Goal: Transaction & Acquisition: Book appointment/travel/reservation

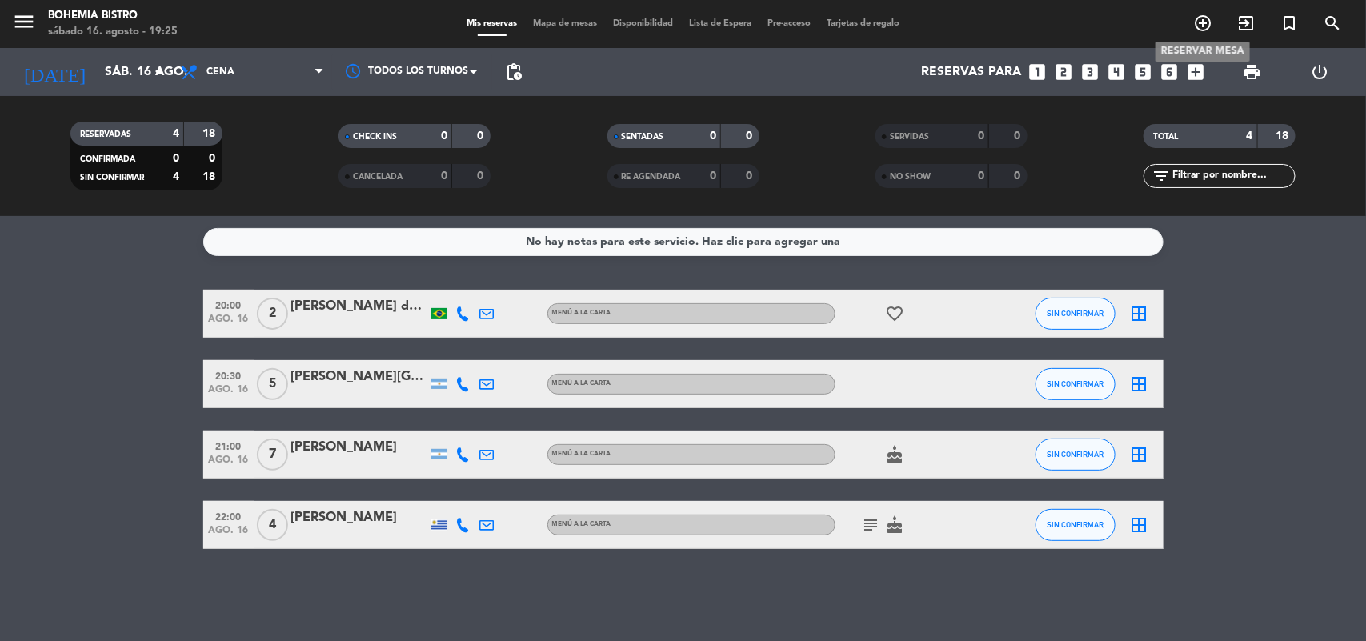
click at [1194, 26] on icon "add_circle_outline" at bounding box center [1202, 23] width 19 height 19
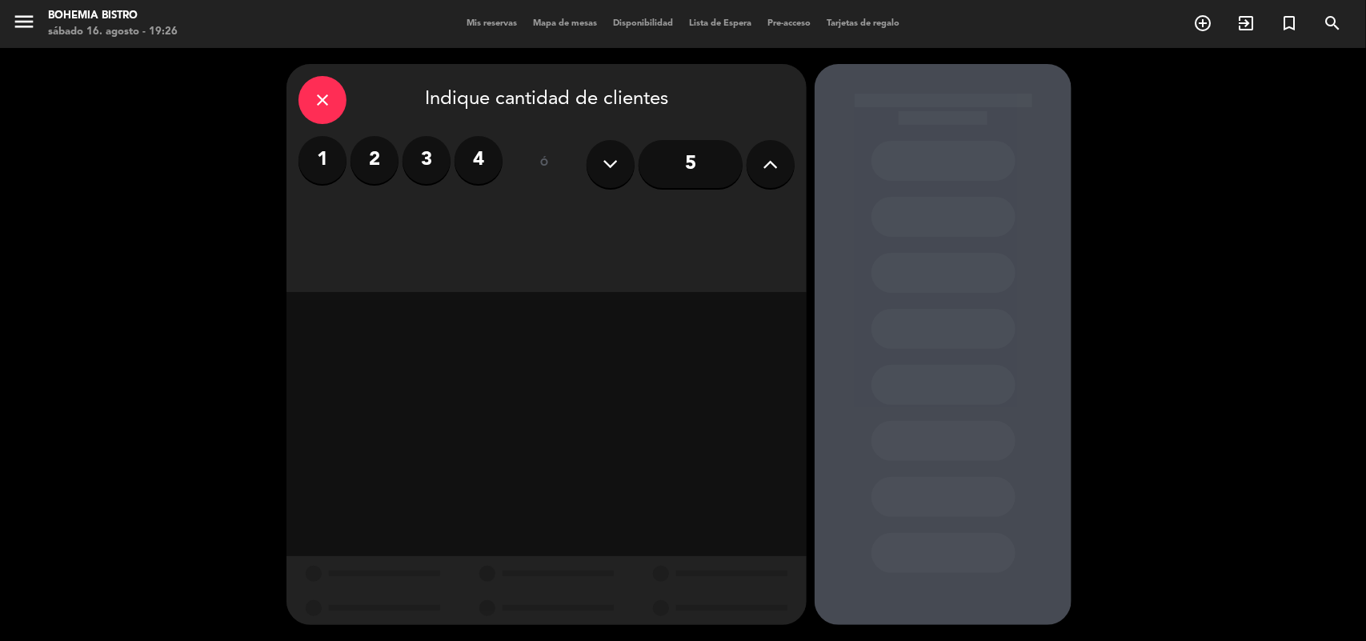
click at [383, 170] on label "2" at bounding box center [375, 160] width 48 height 48
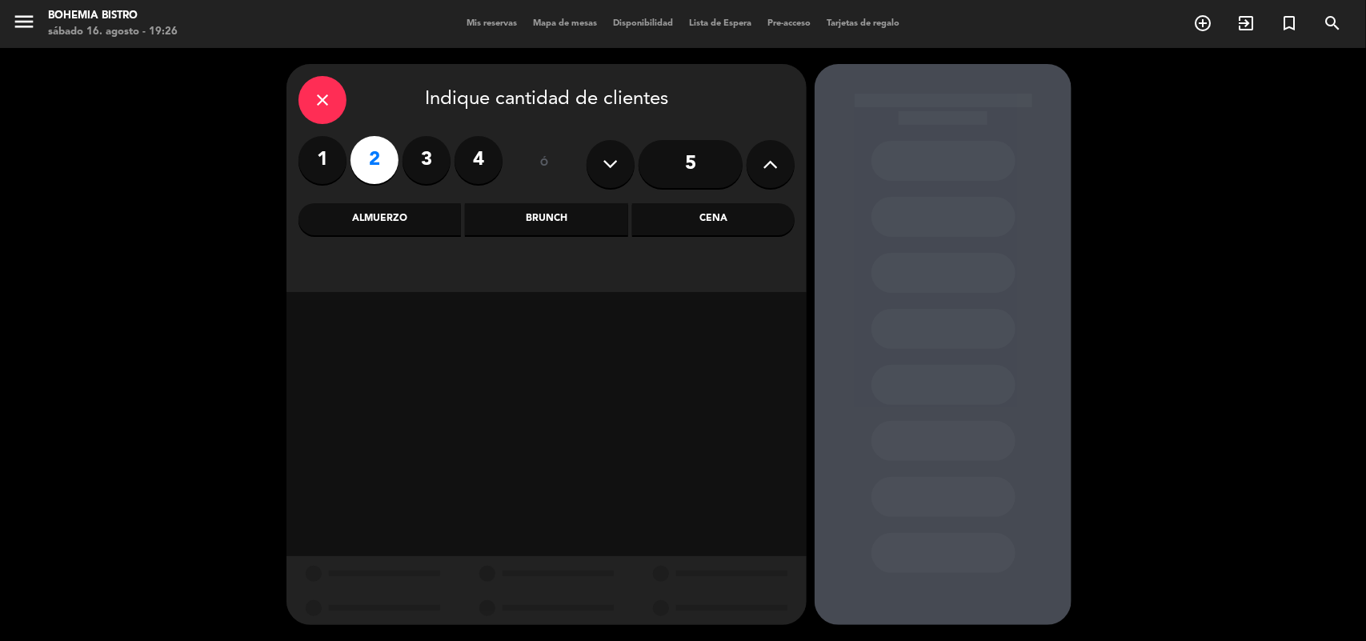
click at [693, 224] on div "Cena" at bounding box center [713, 219] width 162 height 32
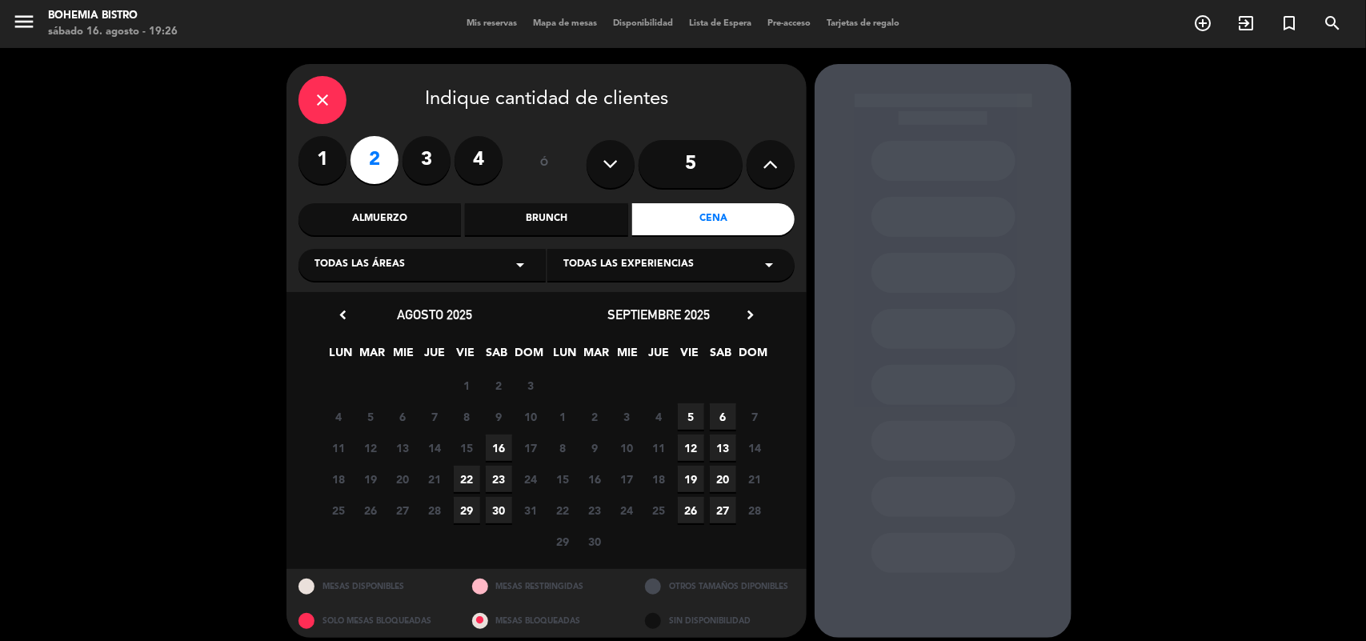
click at [495, 446] on span "16" at bounding box center [499, 448] width 26 height 26
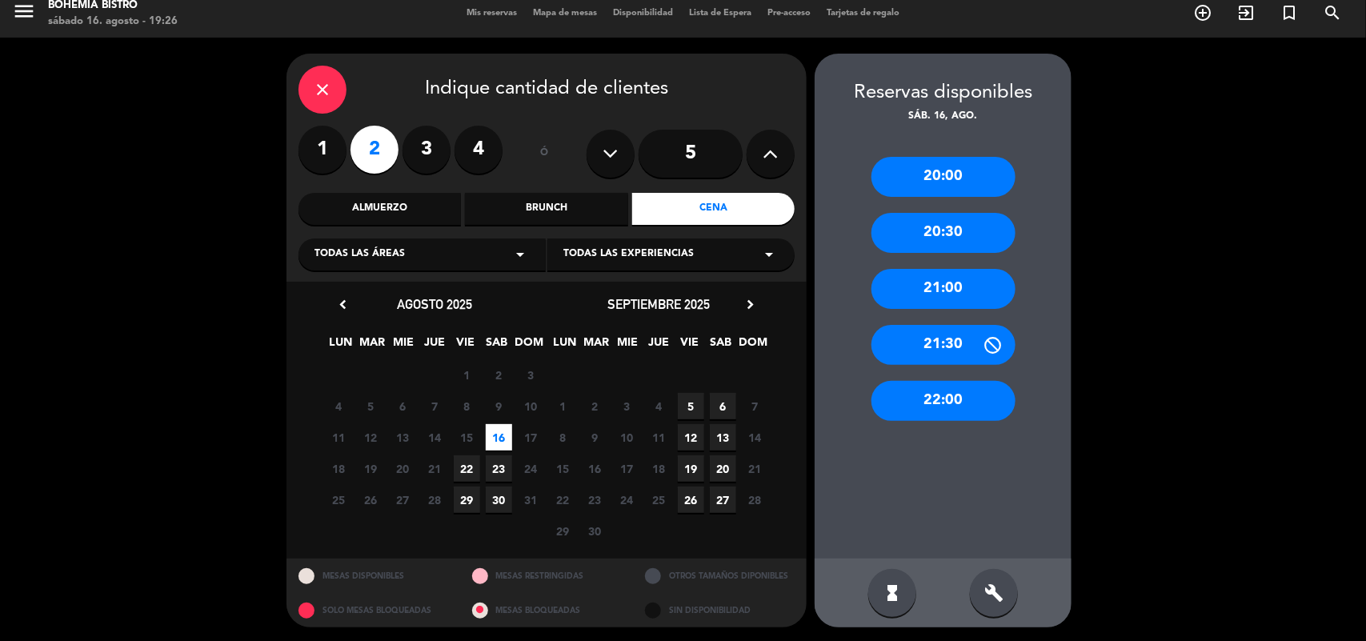
click at [903, 340] on div "21:30" at bounding box center [944, 345] width 144 height 40
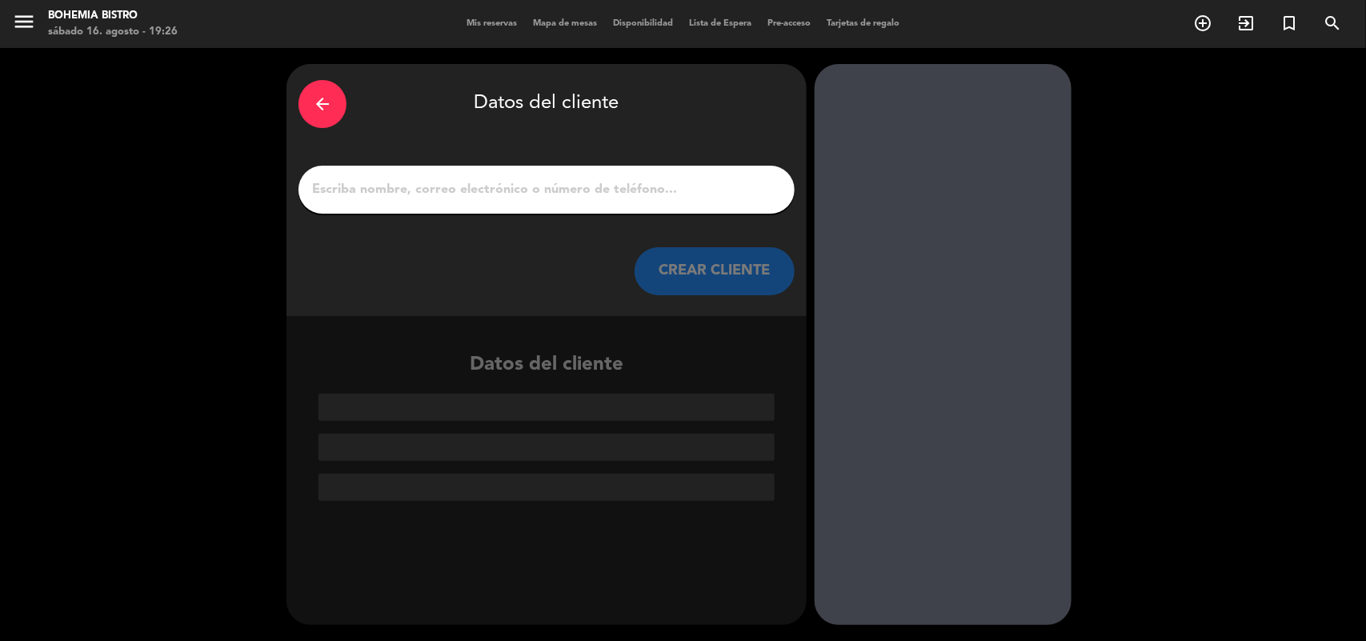
click at [485, 190] on input "1" at bounding box center [547, 189] width 472 height 22
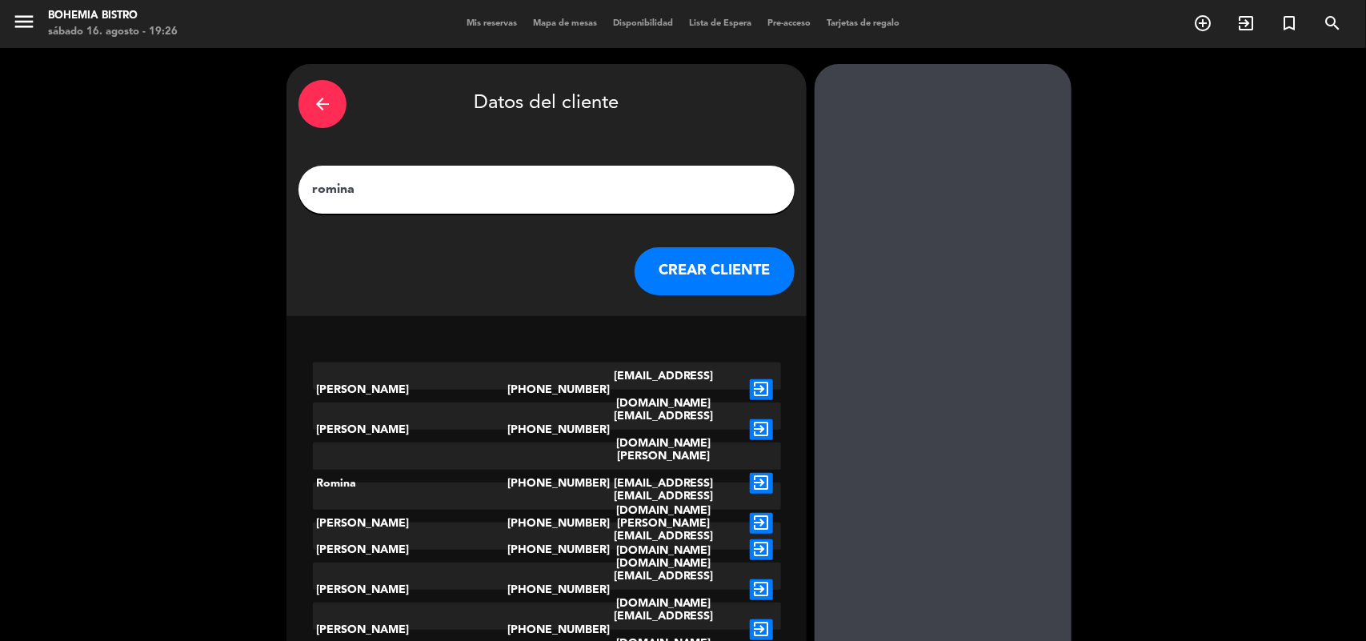
type input "romina"
click at [660, 269] on button "CREAR CLIENTE" at bounding box center [715, 271] width 160 height 48
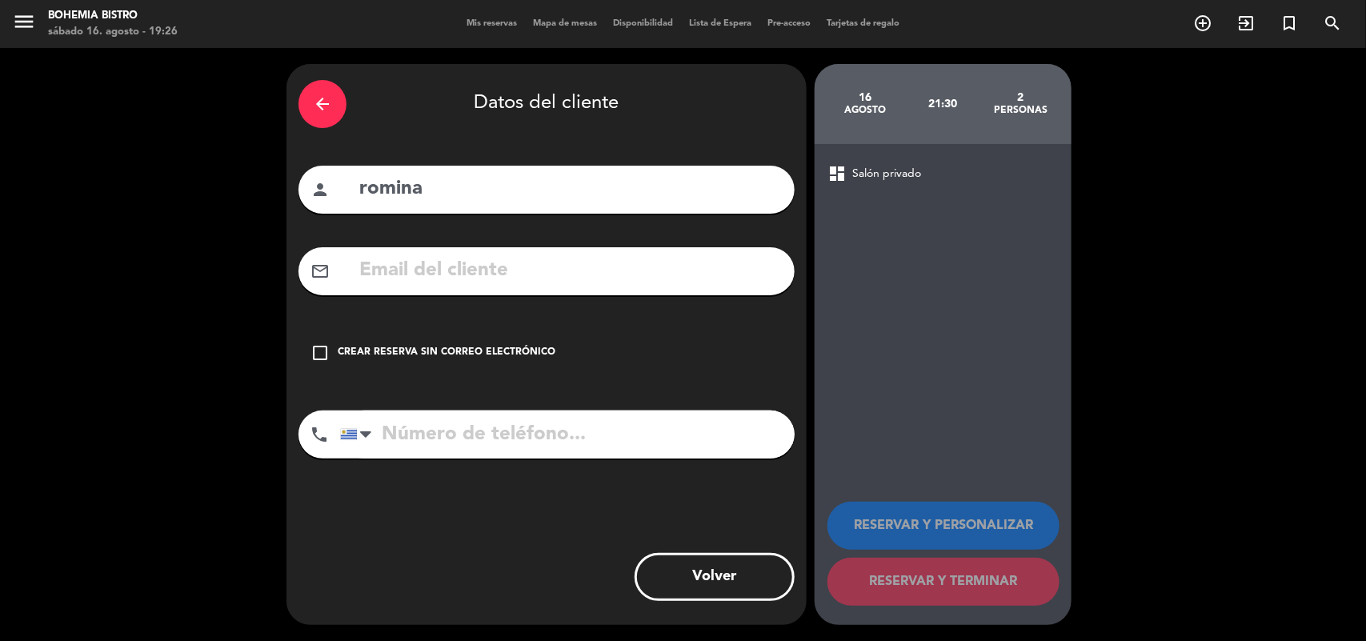
click at [319, 354] on icon "check_box_outline_blank" at bounding box center [320, 352] width 19 height 19
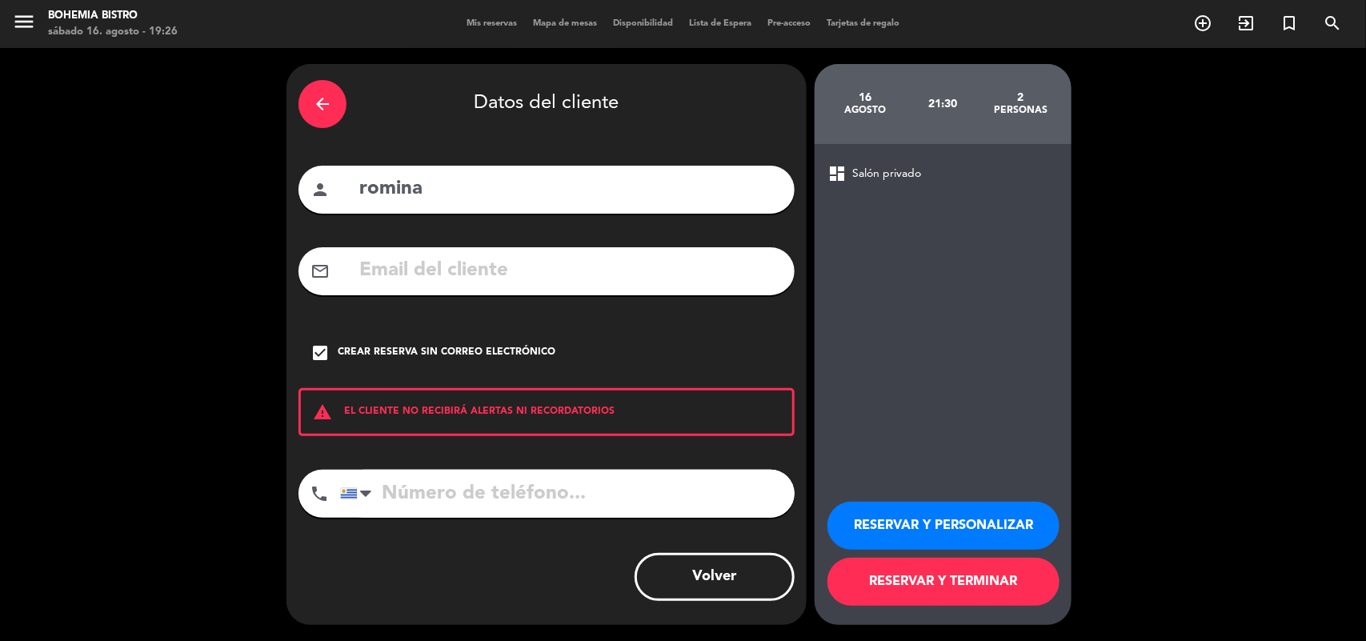
click at [881, 581] on button "RESERVAR Y TERMINAR" at bounding box center [944, 582] width 232 height 48
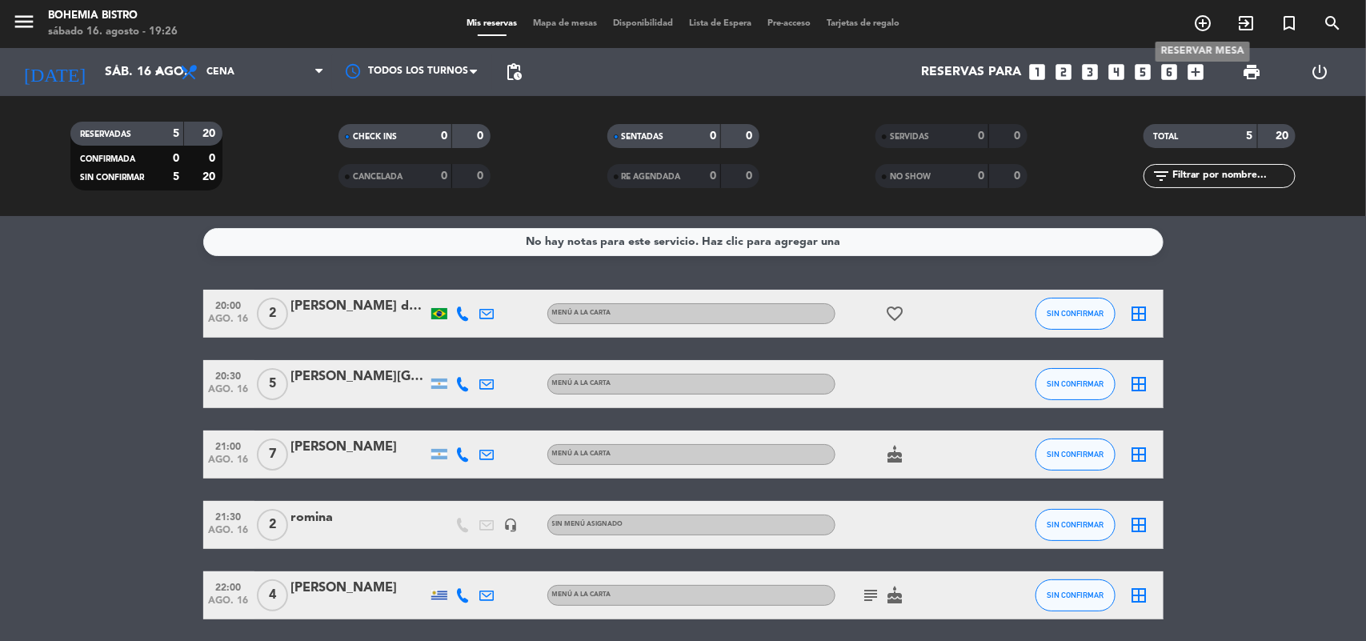
click at [1199, 22] on icon "add_circle_outline" at bounding box center [1202, 23] width 19 height 19
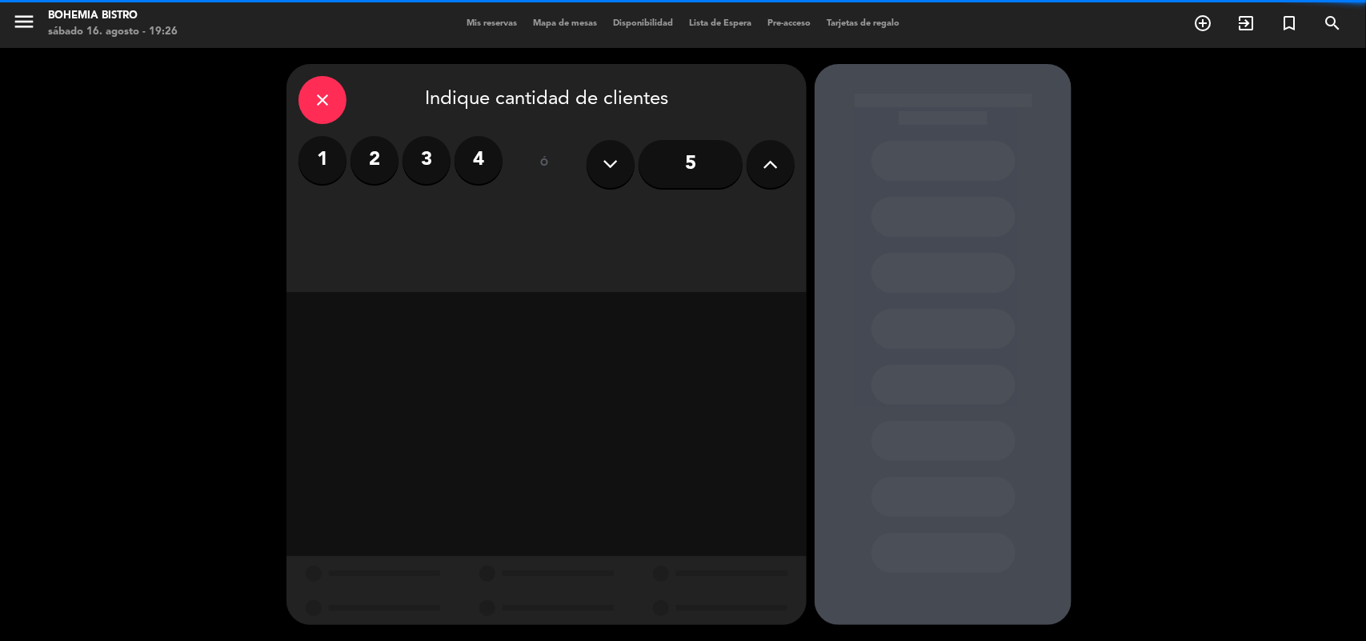
click at [387, 168] on label "2" at bounding box center [375, 160] width 48 height 48
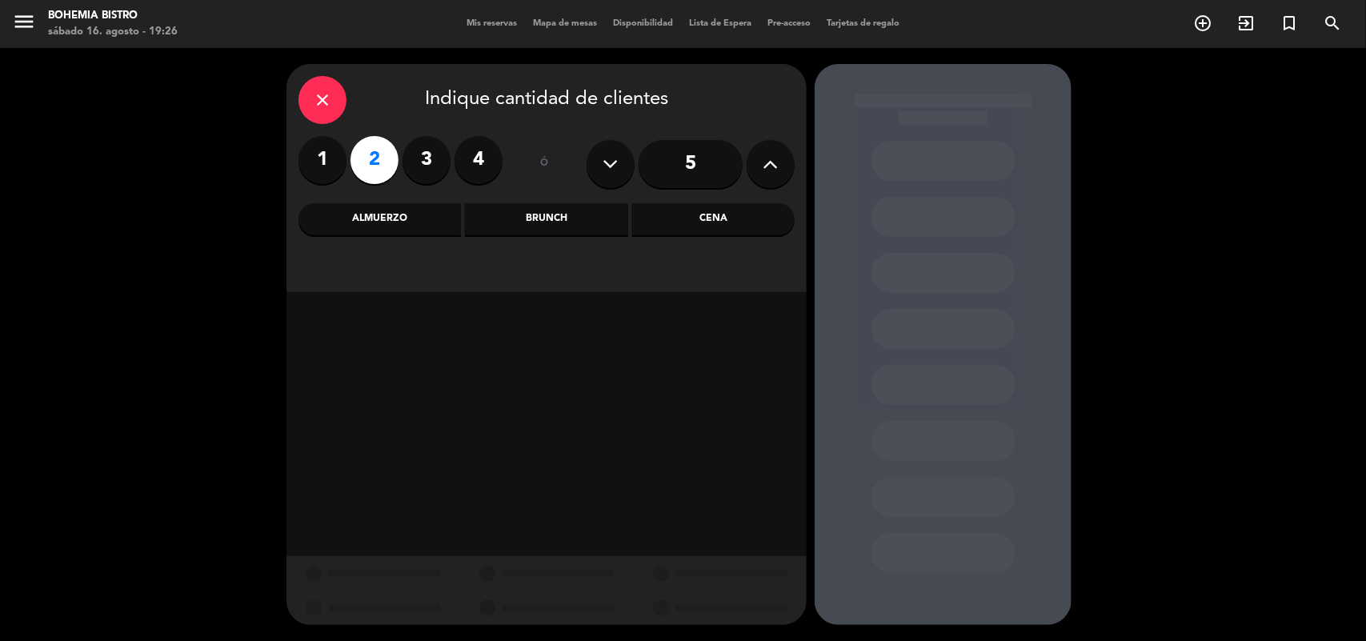
click at [659, 226] on div "Cena" at bounding box center [713, 219] width 162 height 32
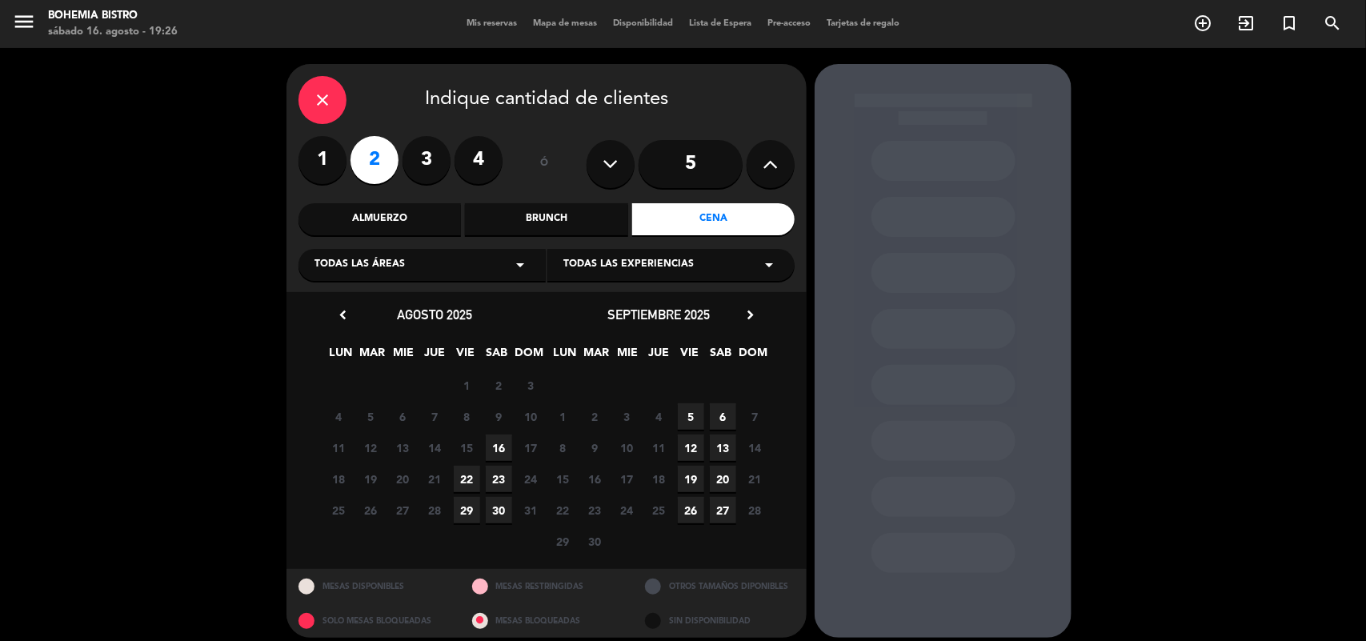
click at [496, 453] on span "16" at bounding box center [499, 448] width 26 height 26
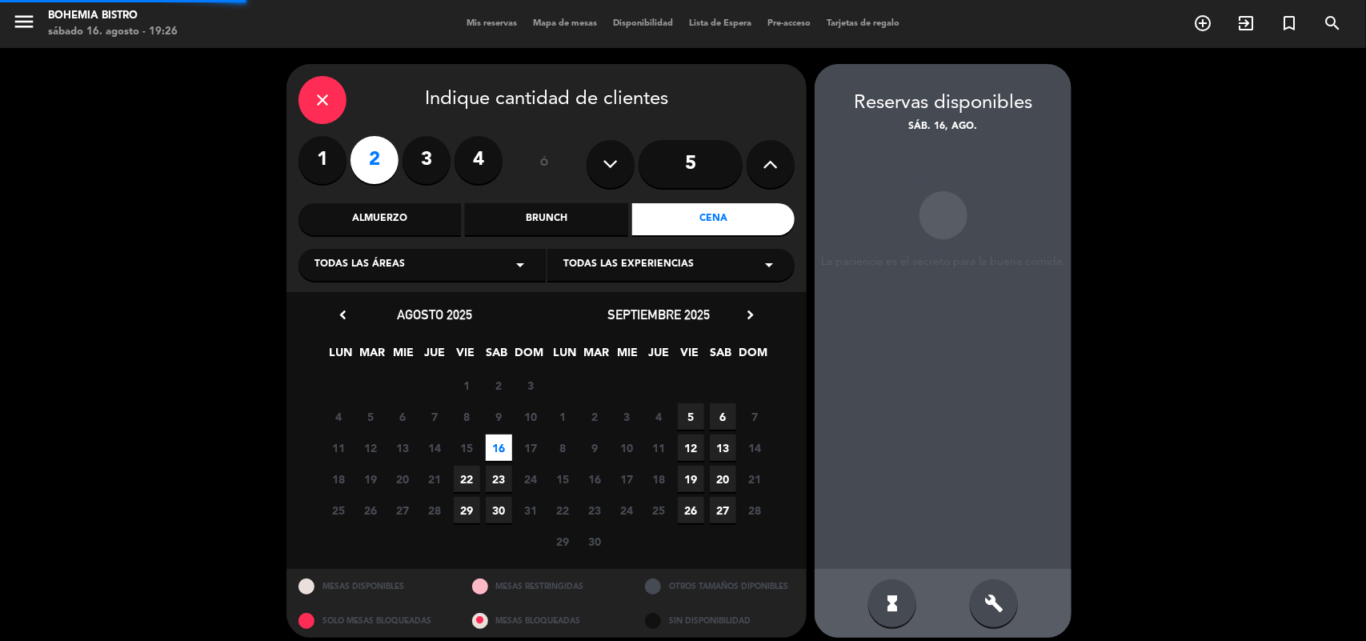
scroll to position [10, 0]
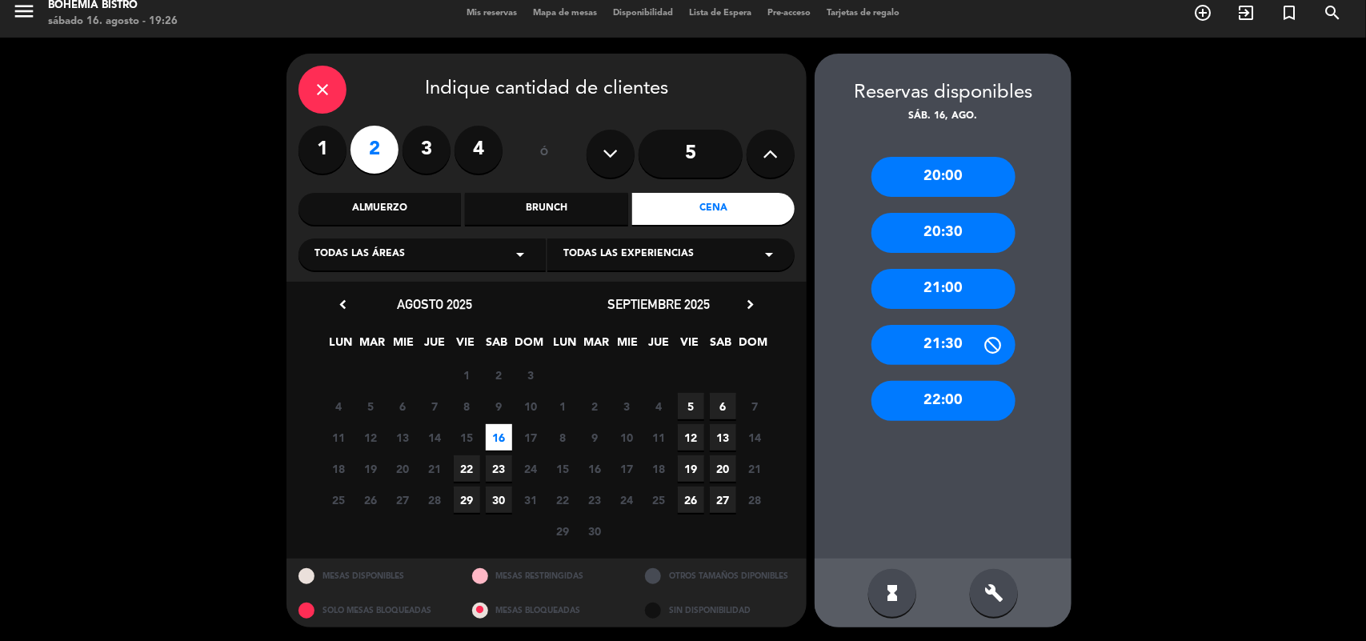
click at [925, 282] on div "21:00" at bounding box center [944, 289] width 144 height 40
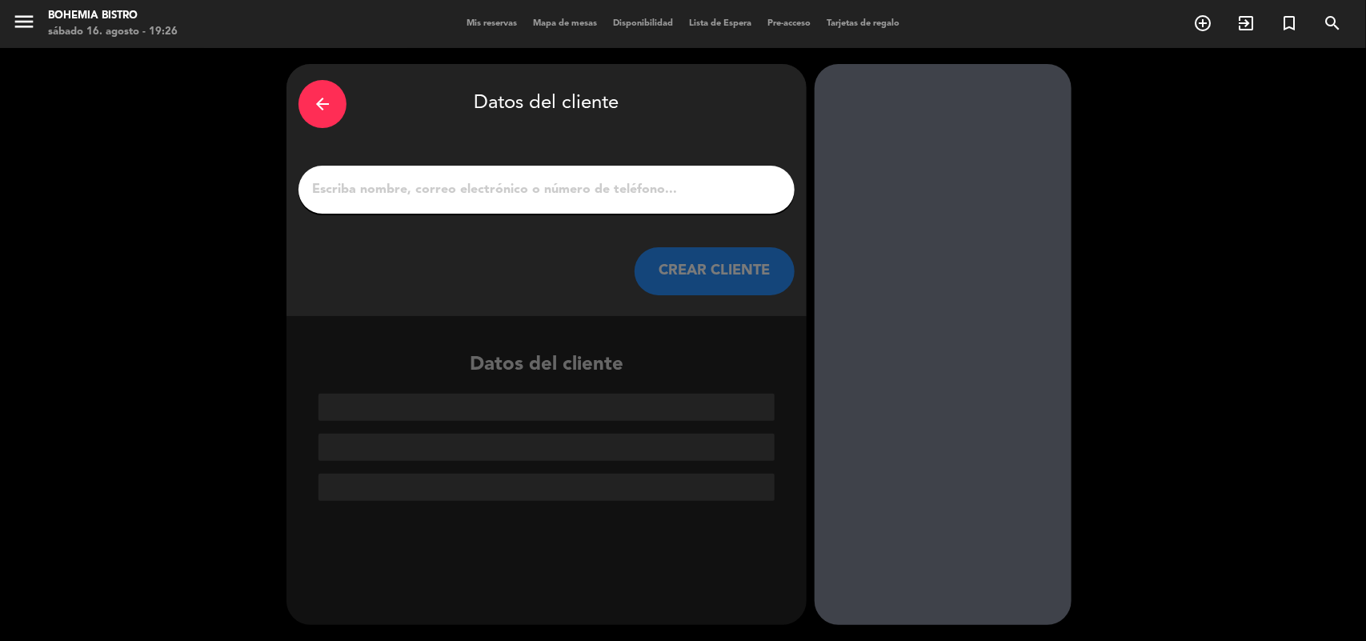
click at [569, 190] on input "1" at bounding box center [547, 189] width 472 height 22
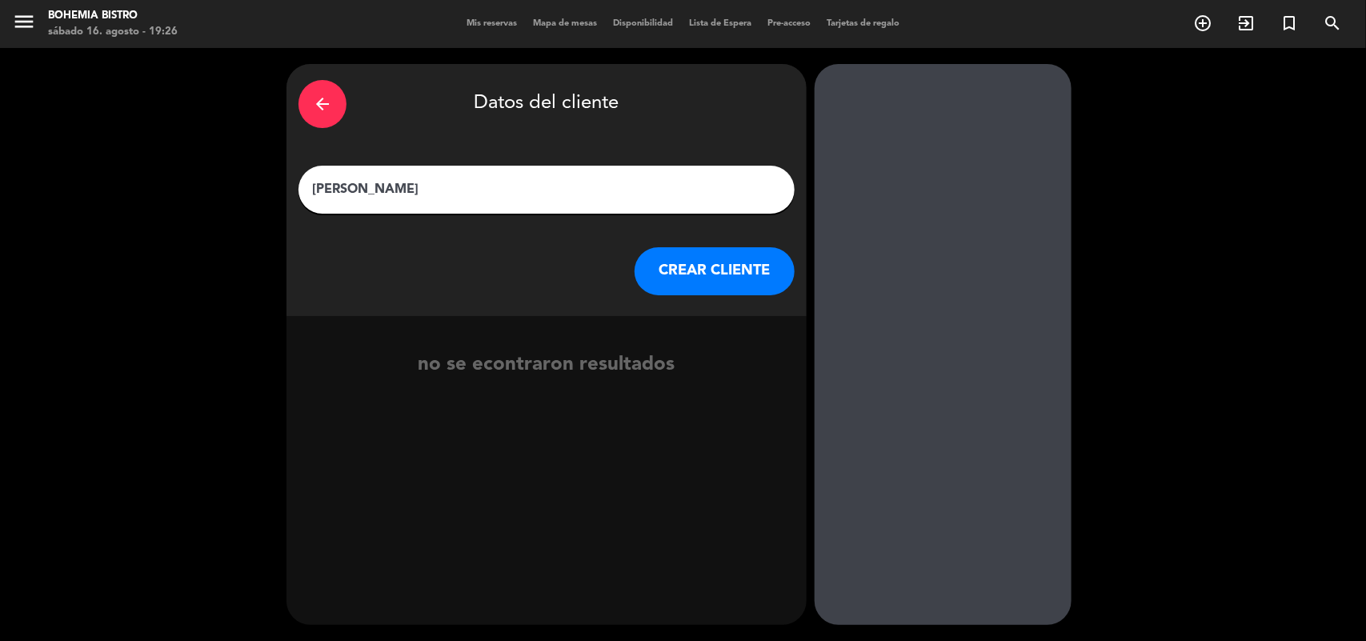
type input "[PERSON_NAME]"
click at [698, 274] on button "CREAR CLIENTE" at bounding box center [715, 271] width 160 height 48
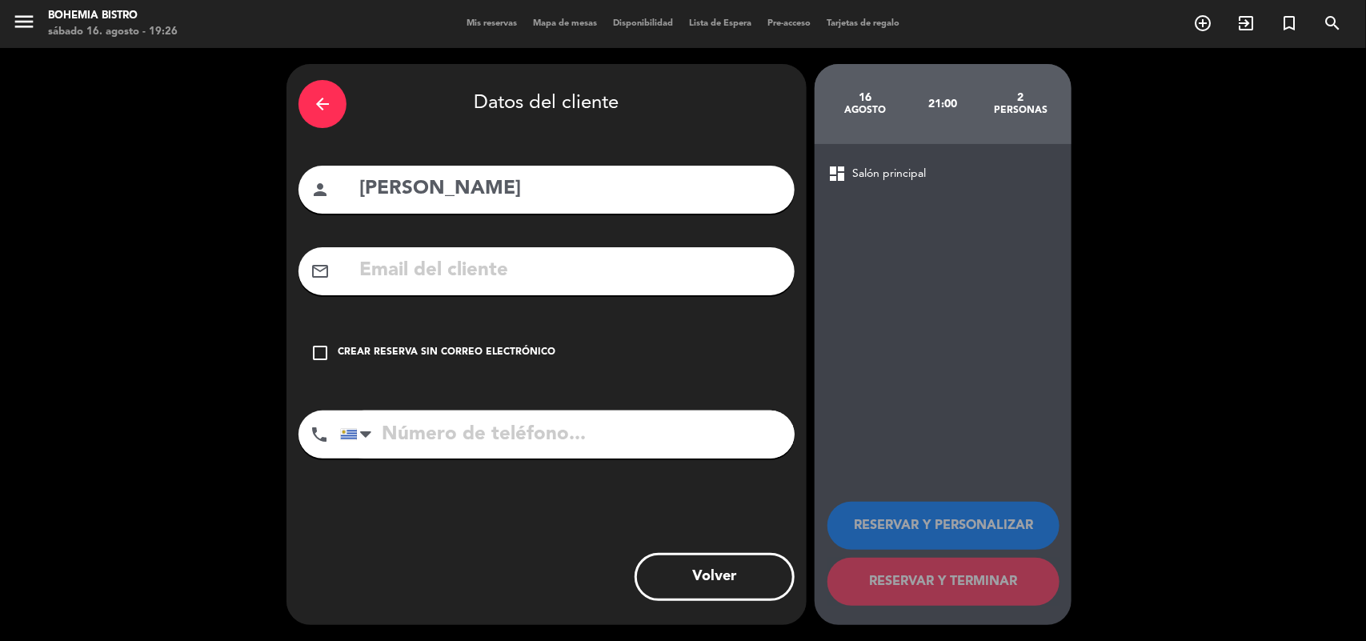
click at [319, 348] on icon "check_box_outline_blank" at bounding box center [320, 352] width 19 height 19
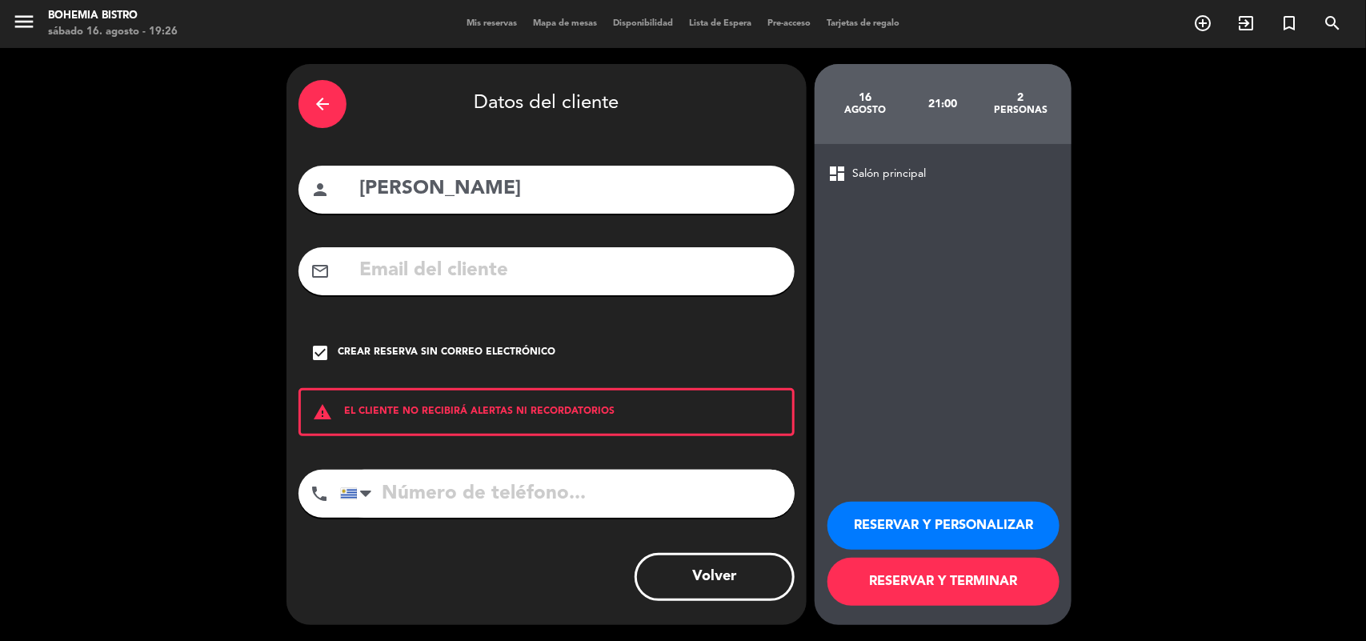
click at [926, 585] on button "RESERVAR Y TERMINAR" at bounding box center [944, 582] width 232 height 48
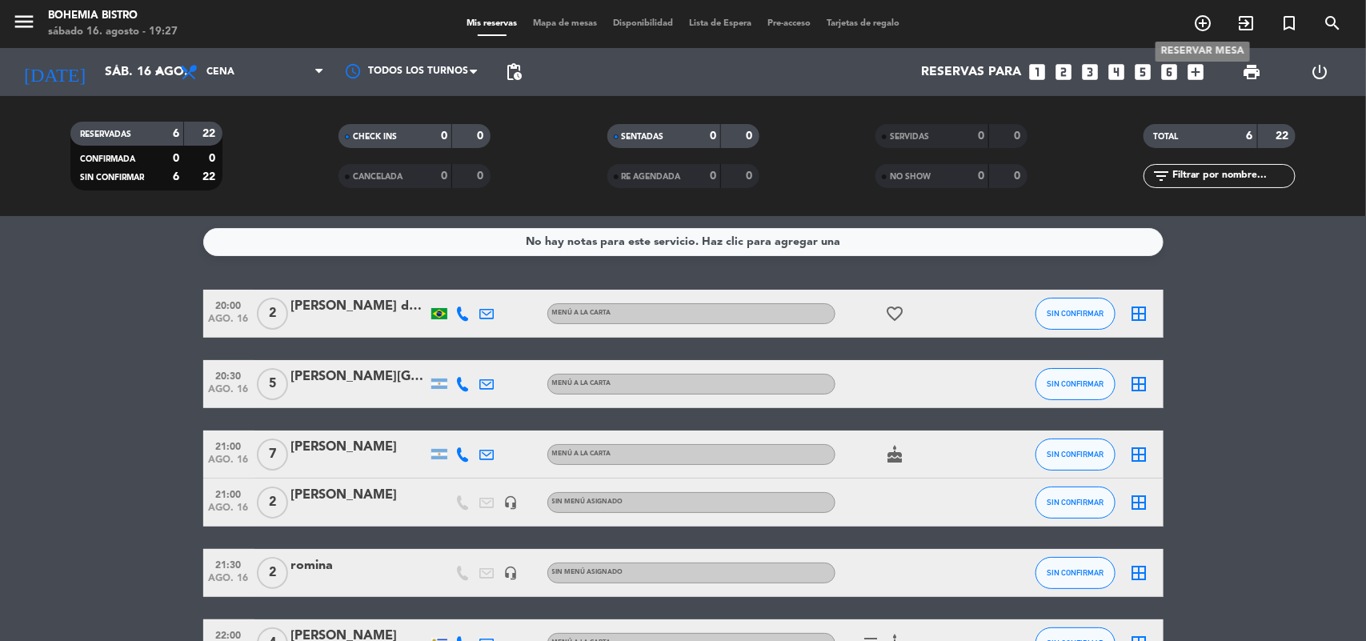
click at [1205, 26] on icon "add_circle_outline" at bounding box center [1202, 23] width 19 height 19
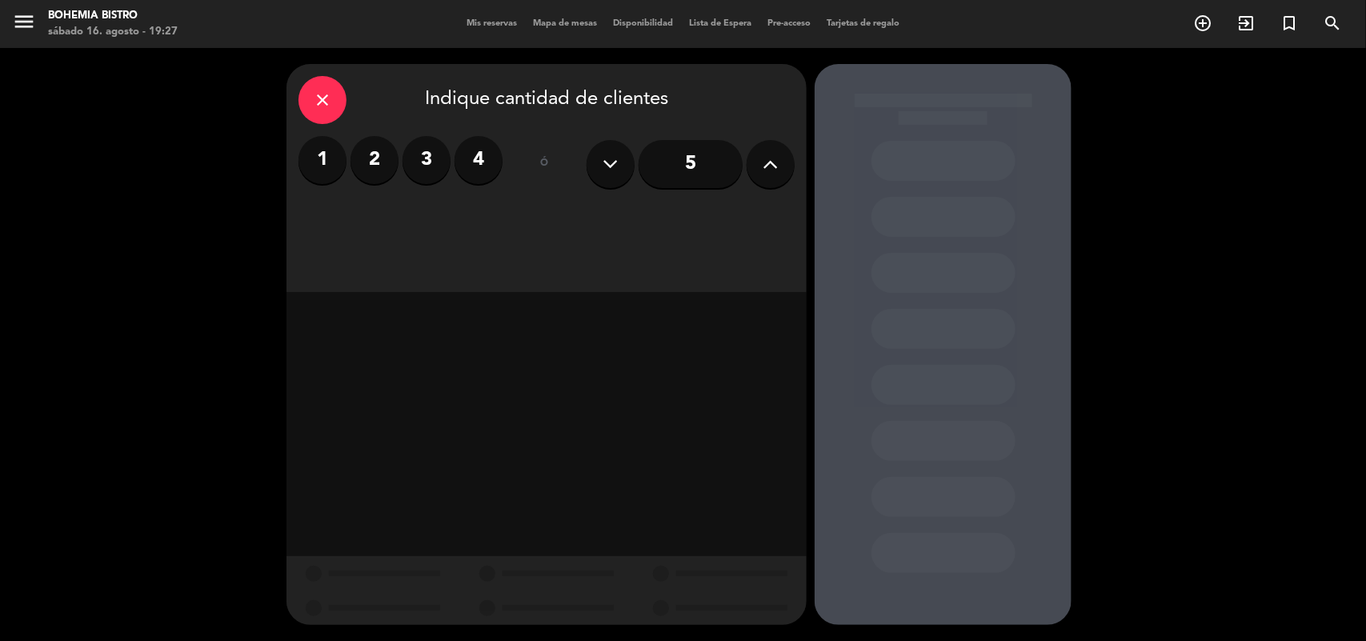
click at [384, 166] on label "2" at bounding box center [375, 160] width 48 height 48
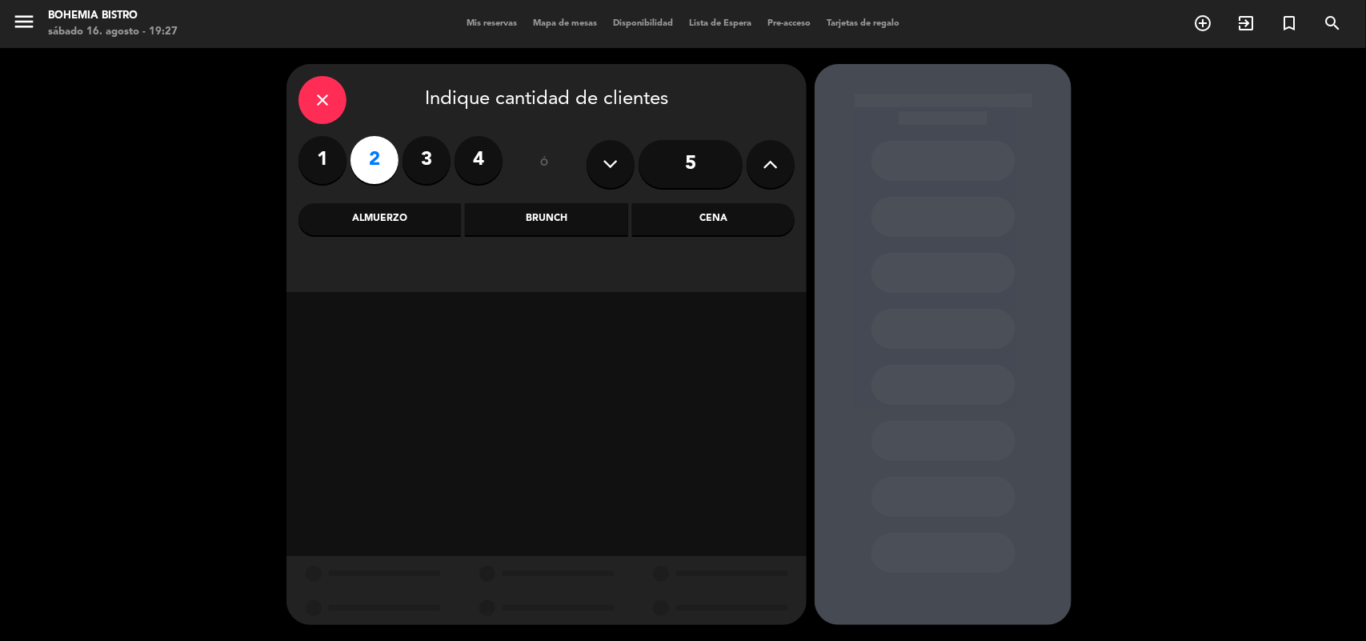
click at [745, 226] on div "Cena" at bounding box center [713, 219] width 162 height 32
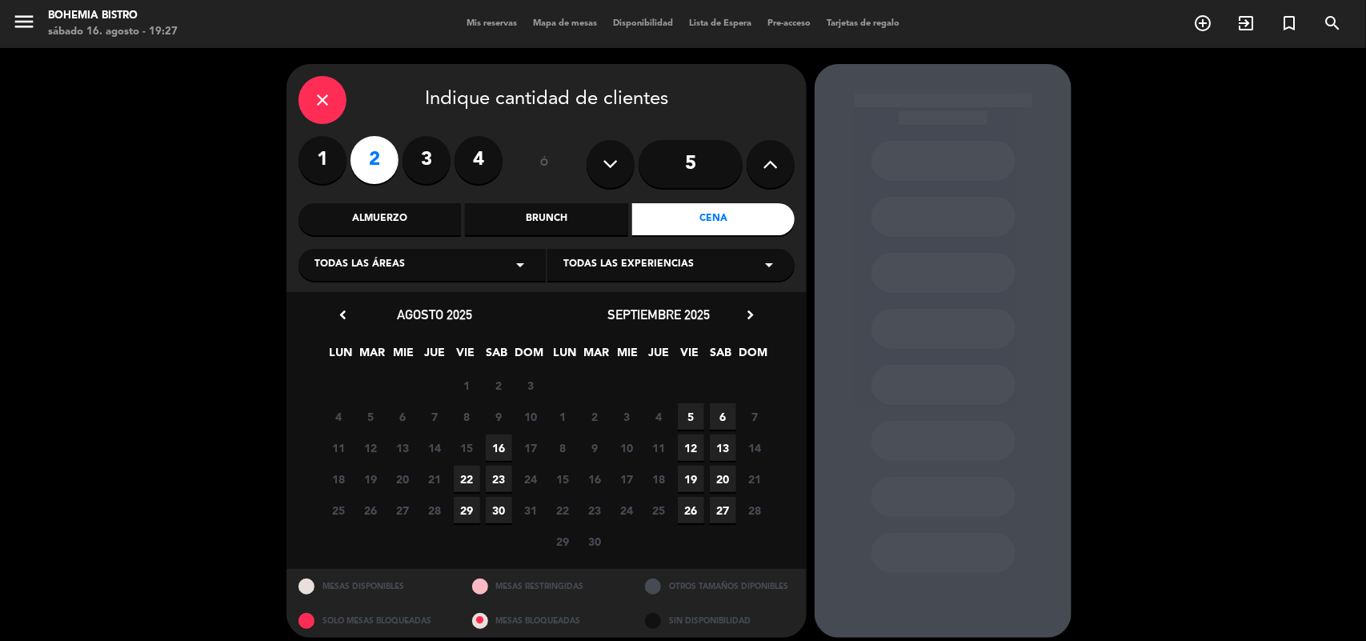
click at [492, 450] on span "16" at bounding box center [499, 448] width 26 height 26
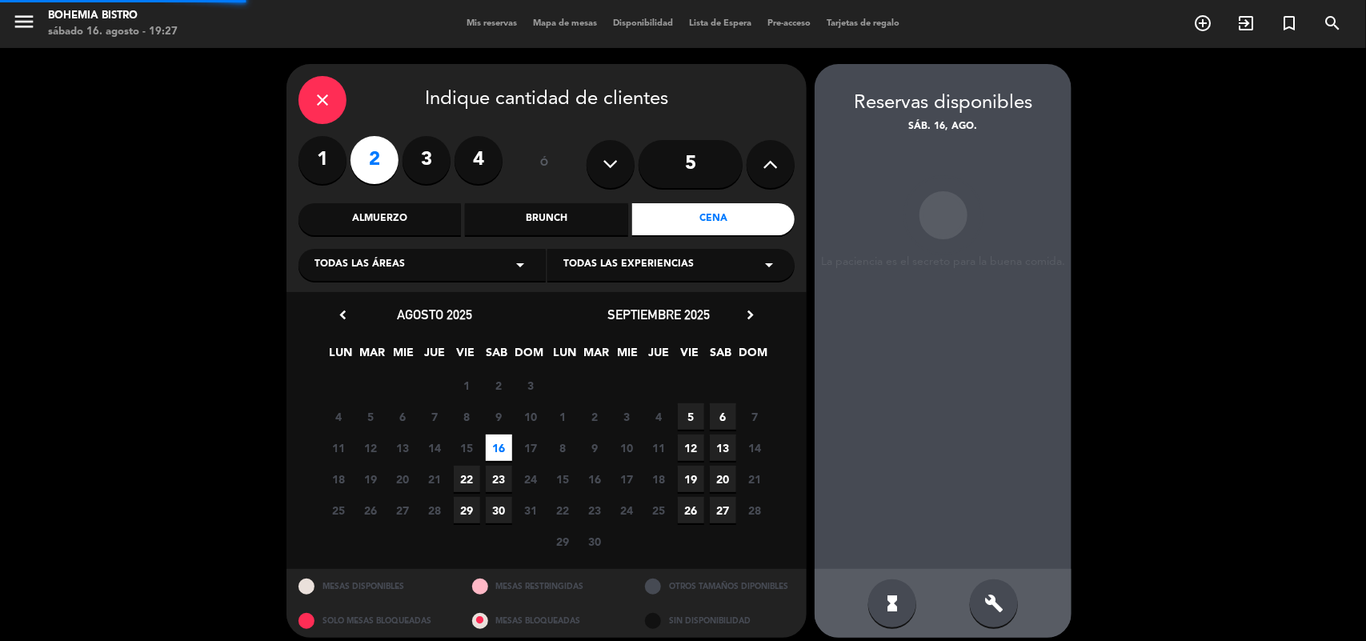
scroll to position [10, 0]
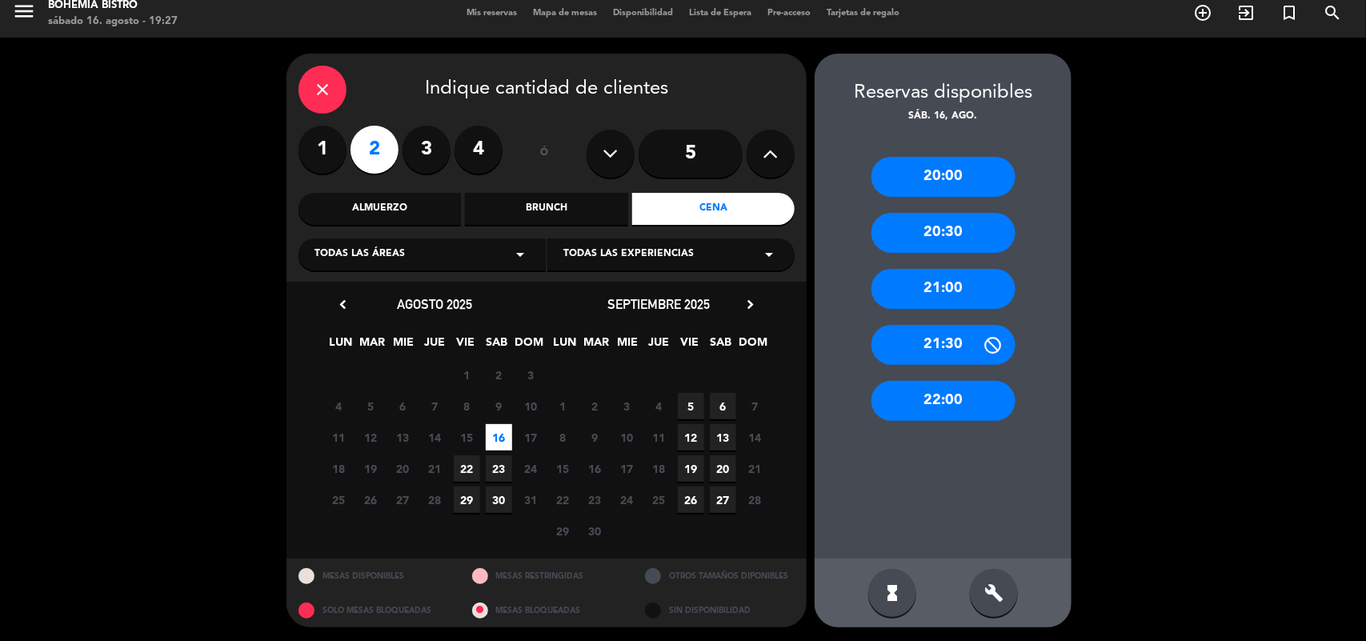
click at [971, 299] on div "21:00" at bounding box center [944, 289] width 144 height 40
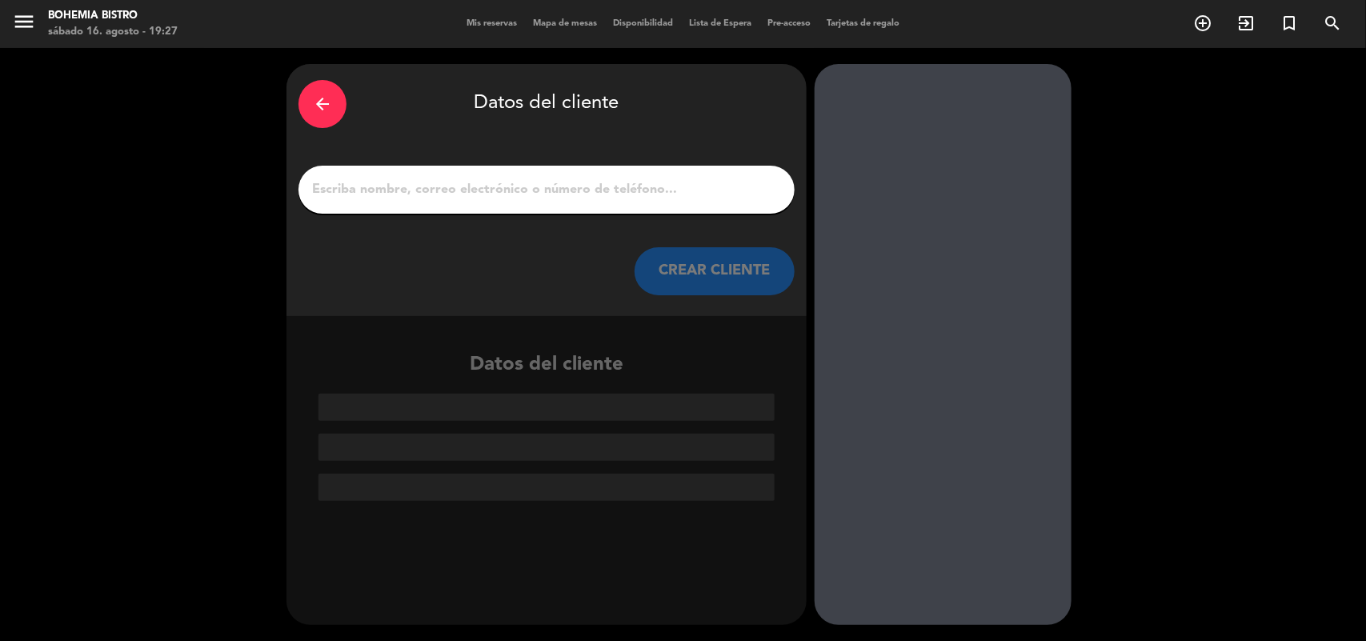
click at [588, 198] on input "1" at bounding box center [547, 189] width 472 height 22
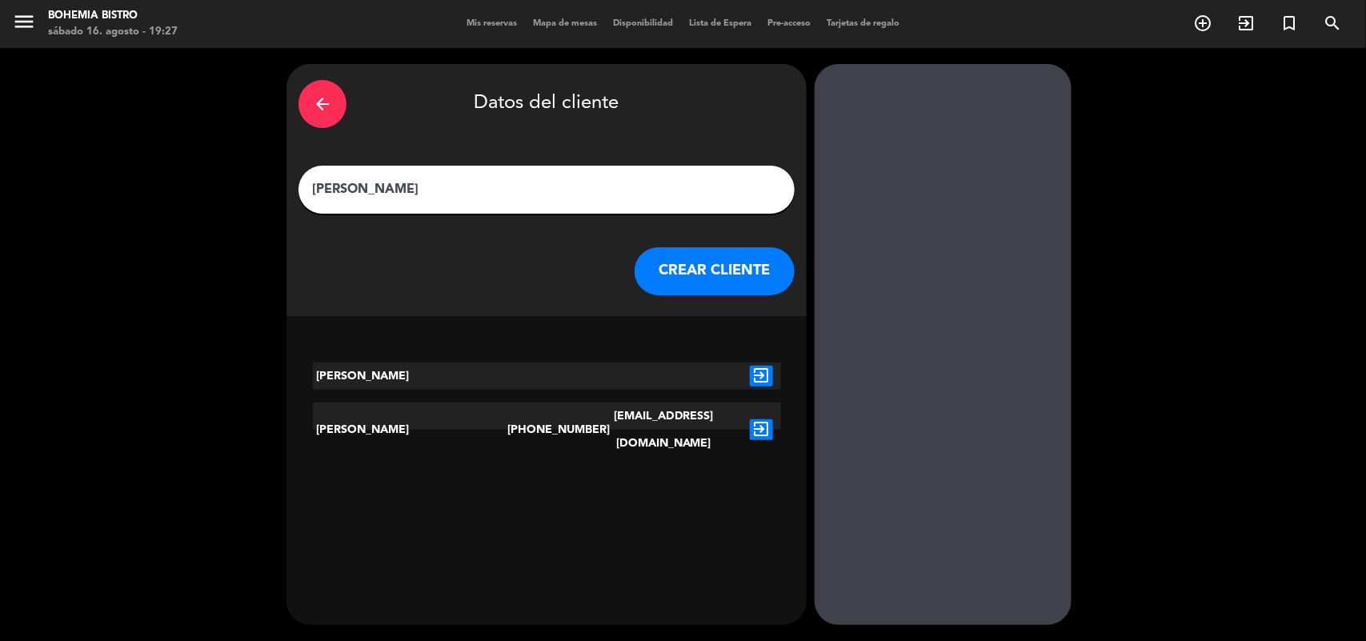
type input "[PERSON_NAME]"
click at [717, 261] on button "CREAR CLIENTE" at bounding box center [715, 271] width 160 height 48
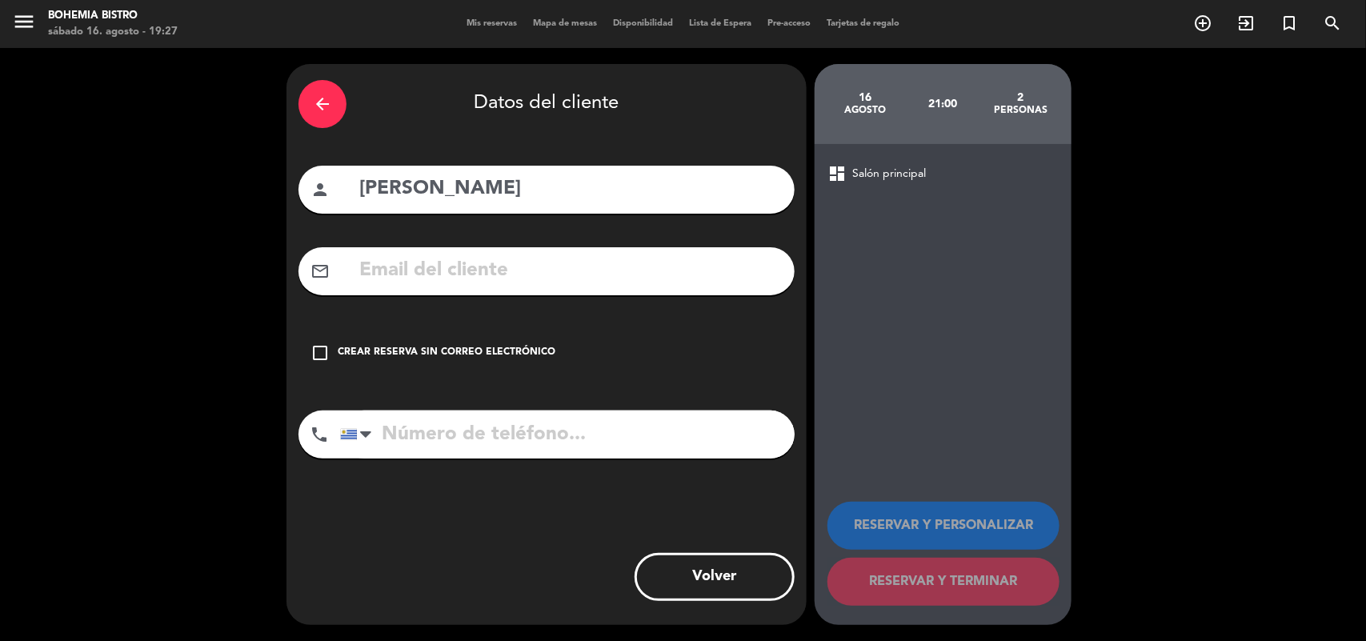
click at [325, 350] on icon "check_box_outline_blank" at bounding box center [320, 352] width 19 height 19
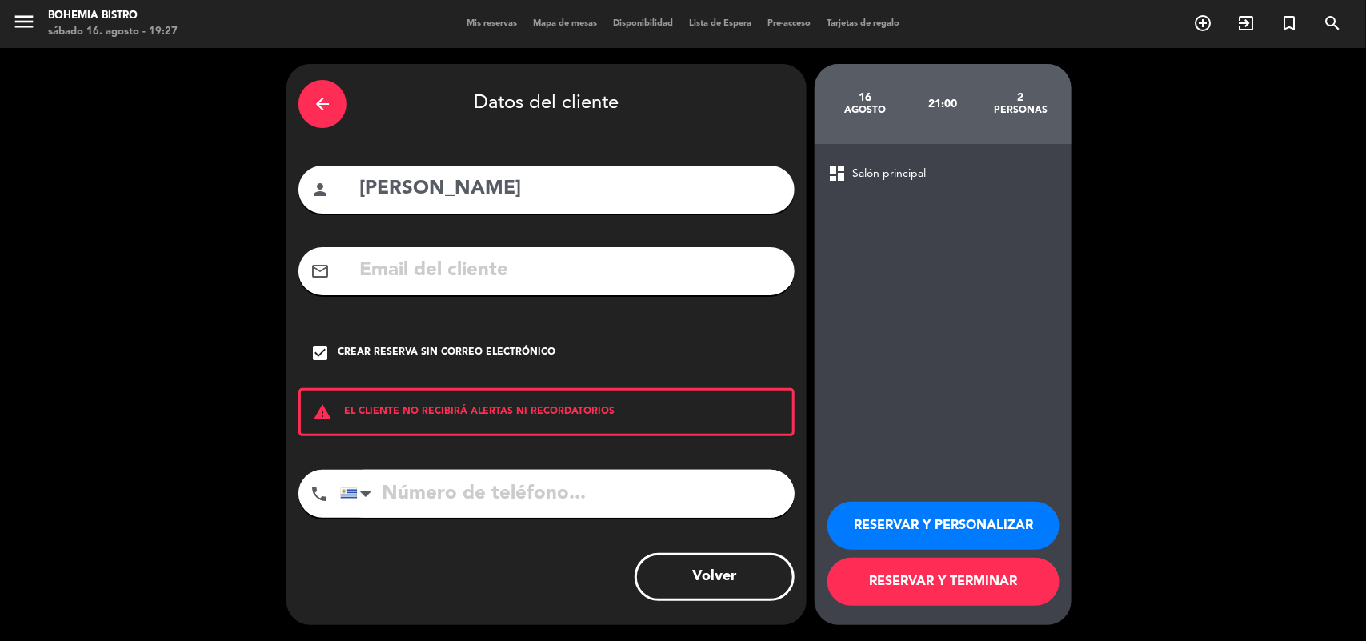
click at [892, 590] on button "RESERVAR Y TERMINAR" at bounding box center [944, 582] width 232 height 48
